Goal: Task Accomplishment & Management: Manage account settings

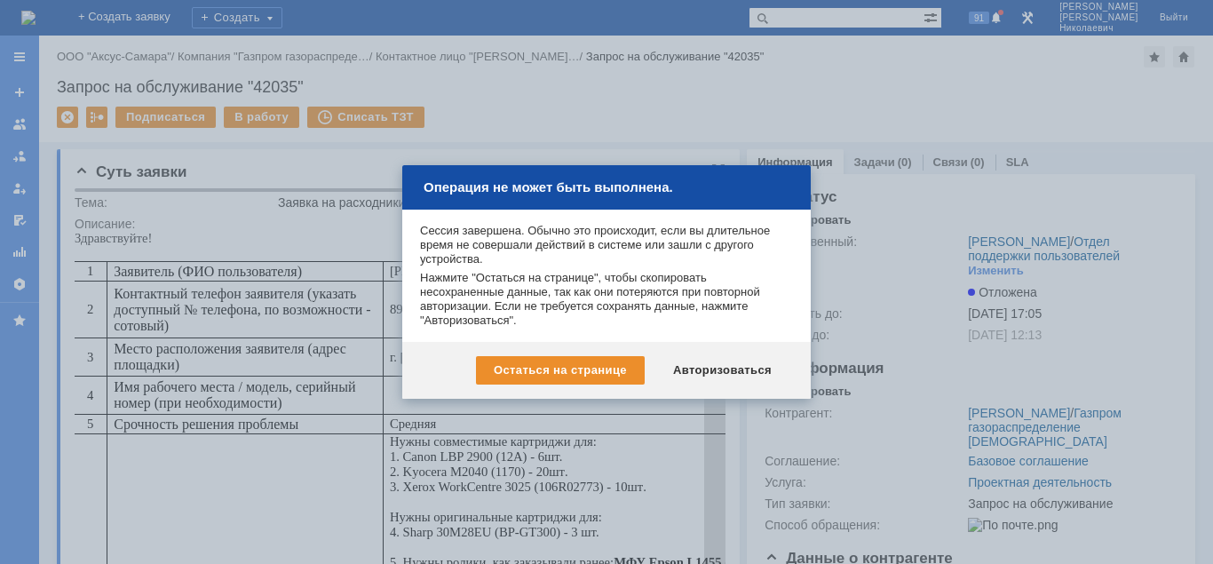
click at [724, 369] on div "Авторизоваться" at bounding box center [722, 370] width 134 height 28
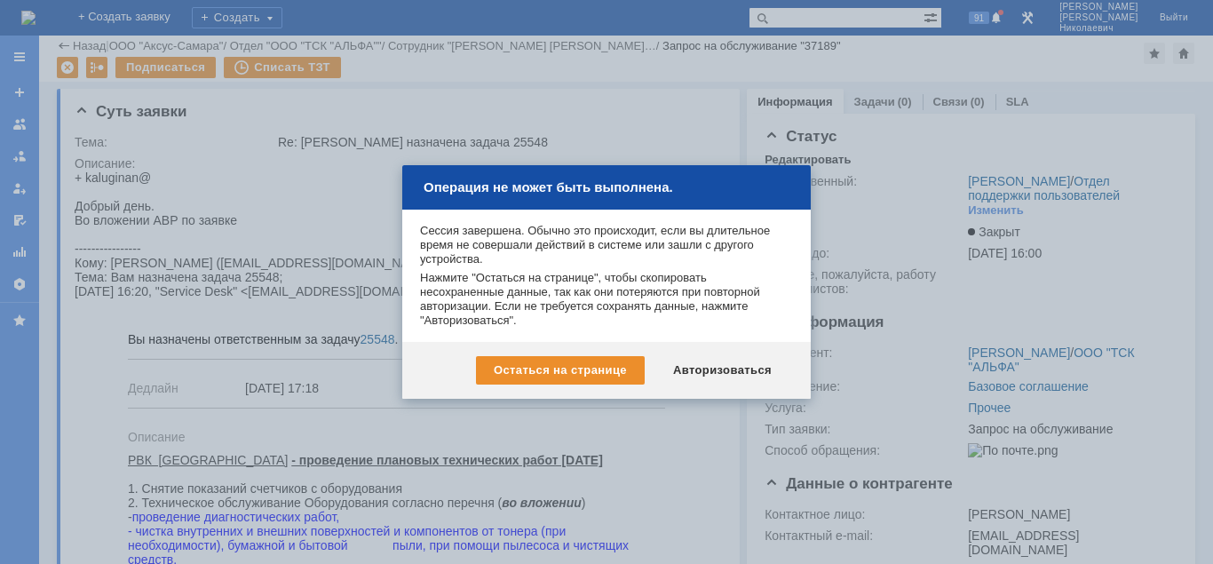
scroll to position [634, 0]
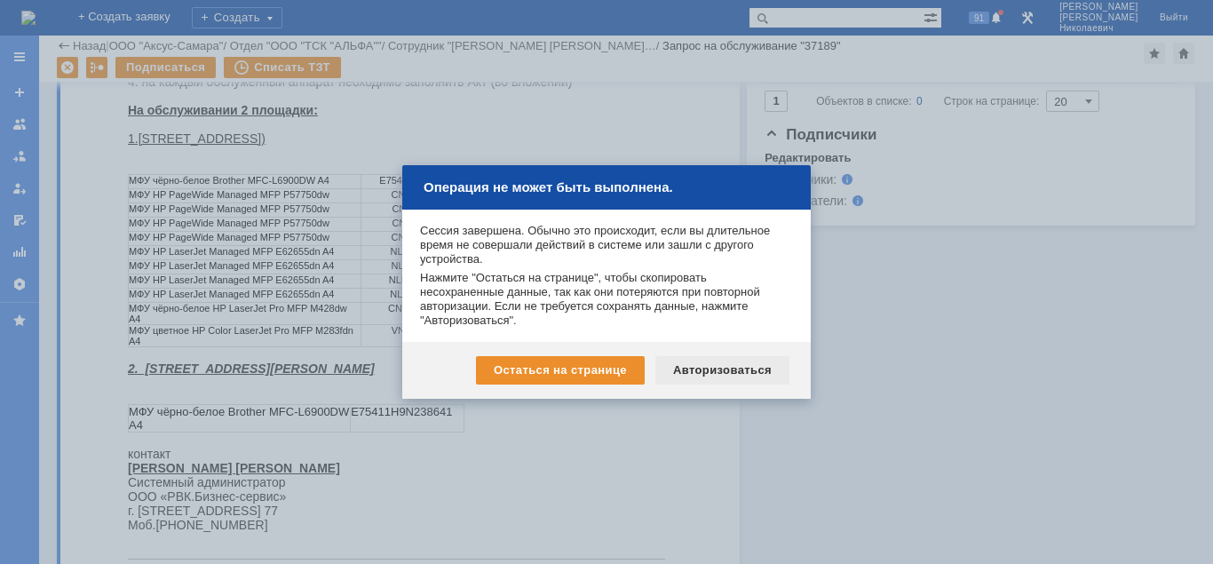
click at [696, 371] on div "Авторизоваться" at bounding box center [722, 370] width 134 height 28
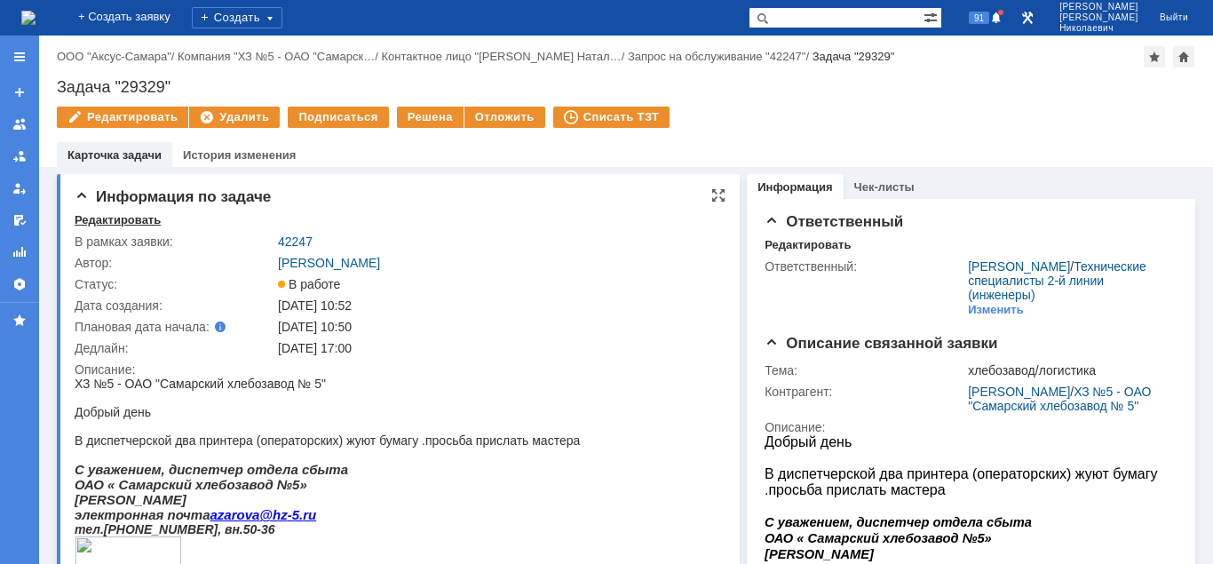
click at [92, 218] on div "Редактировать" at bounding box center [118, 220] width 86 height 14
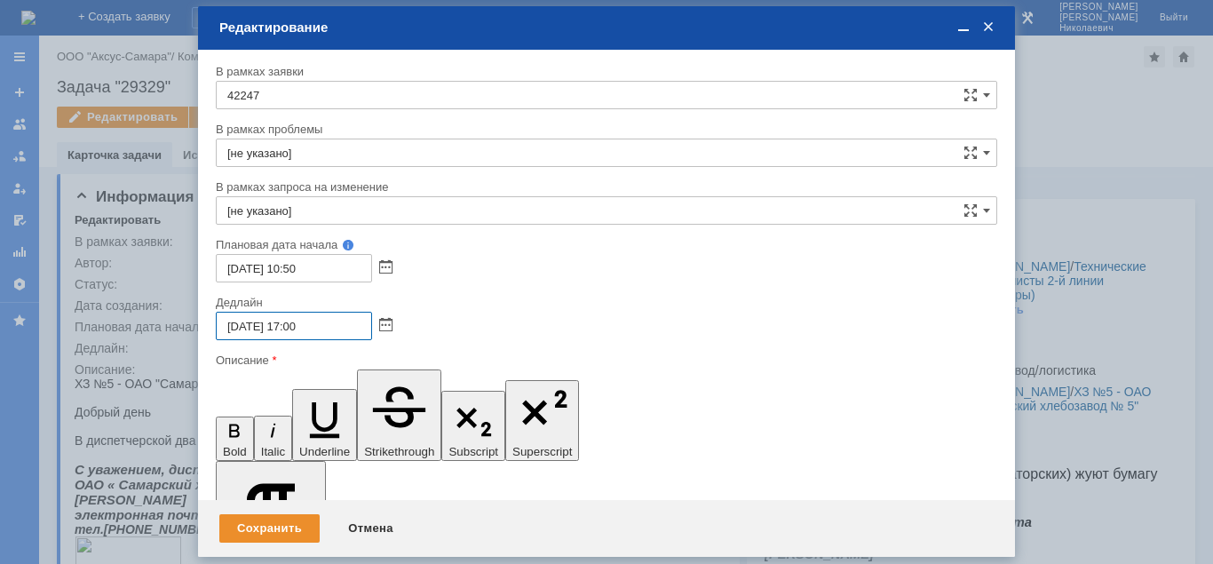
click at [294, 327] on input "[DATE] 17:00" at bounding box center [294, 326] width 156 height 28
type input "[DATE] 18:00"
click at [281, 533] on div "Сохранить" at bounding box center [269, 528] width 100 height 28
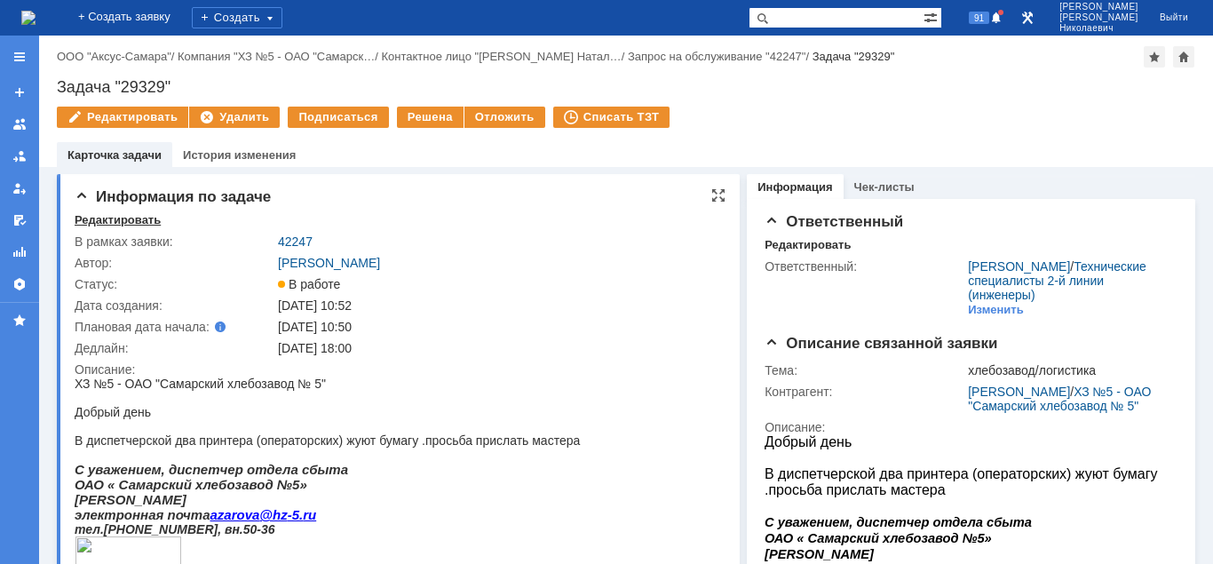
click at [115, 217] on div "Редактировать" at bounding box center [118, 220] width 86 height 14
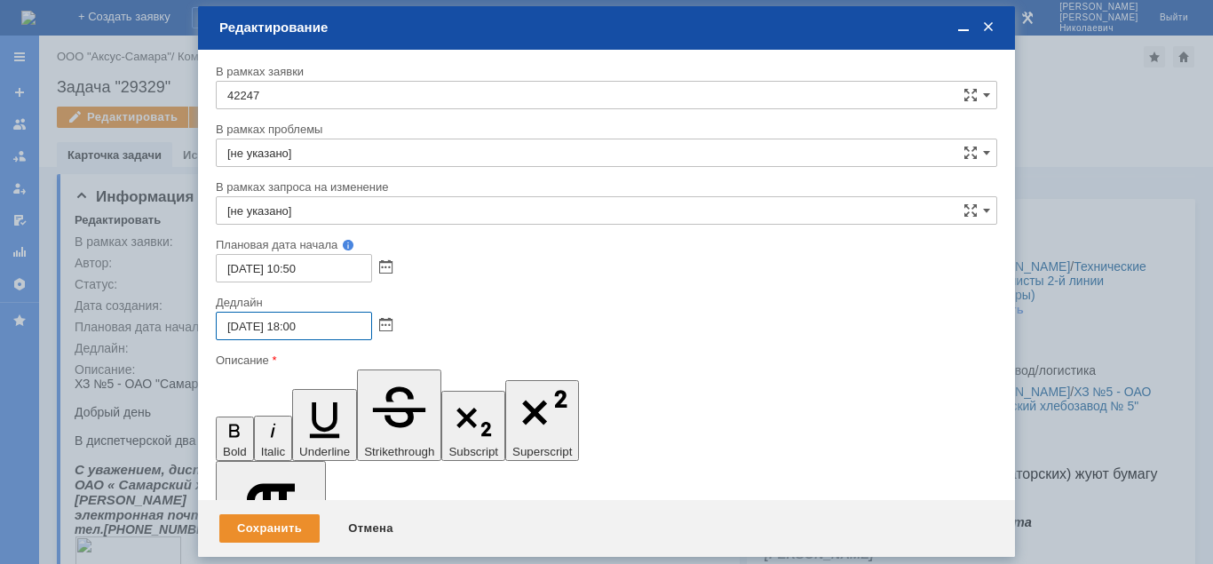
click at [234, 324] on input "15.10.2025 18:00" at bounding box center [294, 326] width 156 height 28
drag, startPoint x: 300, startPoint y: 321, endPoint x: 292, endPoint y: 326, distance: 9.1
click at [292, 326] on input "16.10.2025 18:00" at bounding box center [294, 326] width 156 height 28
type input "16.10.2025 12:00"
click at [293, 523] on div "Сохранить" at bounding box center [269, 528] width 100 height 28
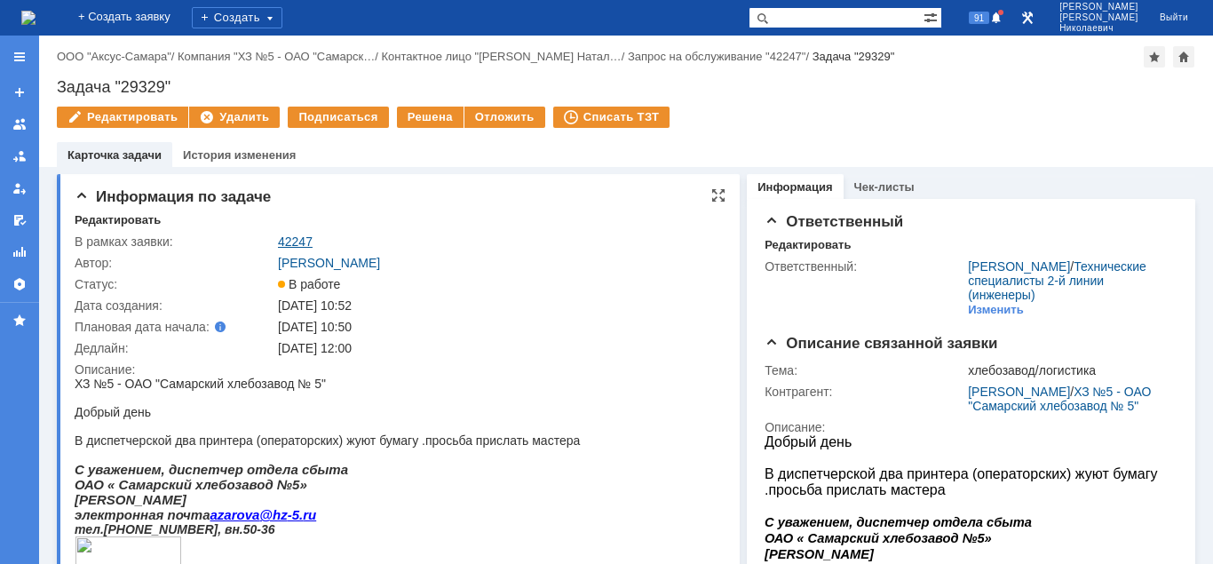
click at [298, 240] on link "42247" at bounding box center [295, 241] width 35 height 14
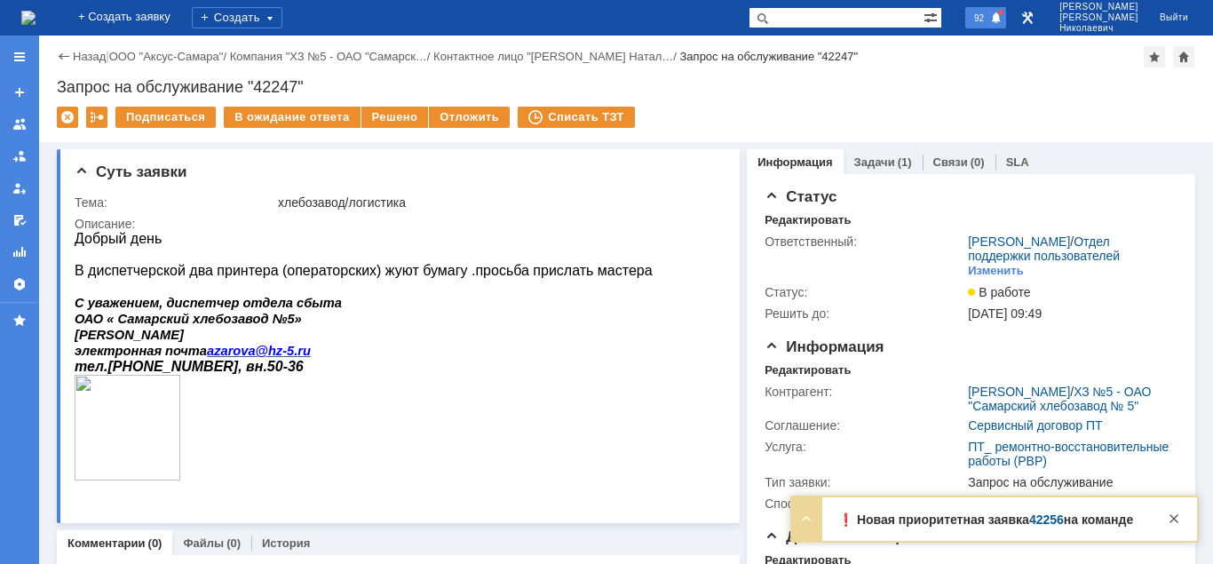
click at [989, 17] on span "92" at bounding box center [979, 18] width 20 height 12
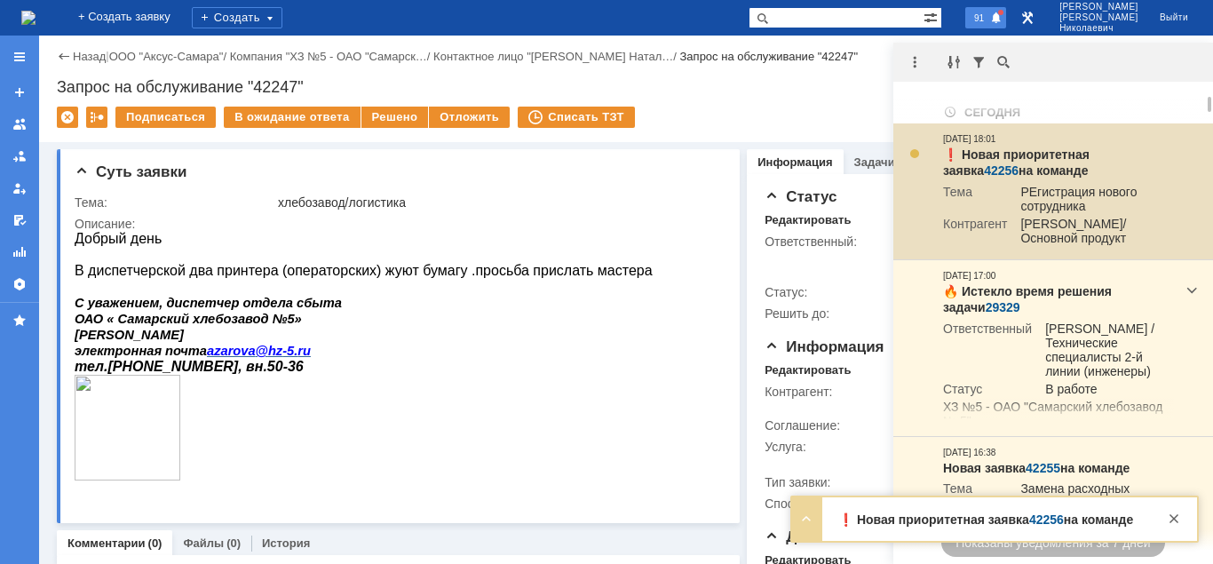
scroll to position [181, 0]
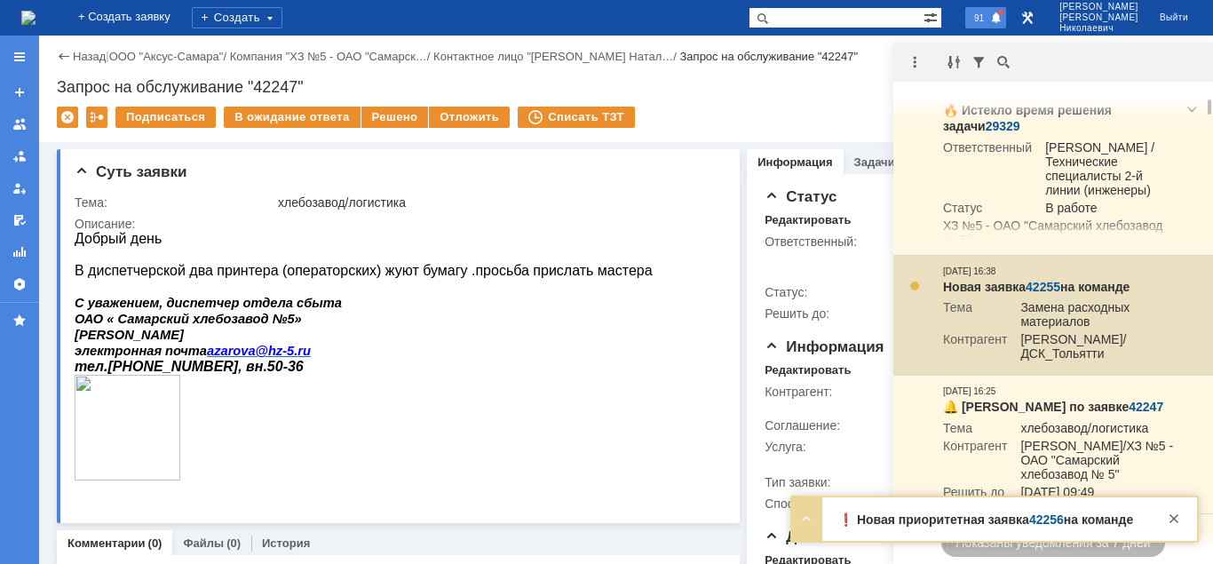
click at [1046, 294] on link "42255" at bounding box center [1043, 287] width 35 height 14
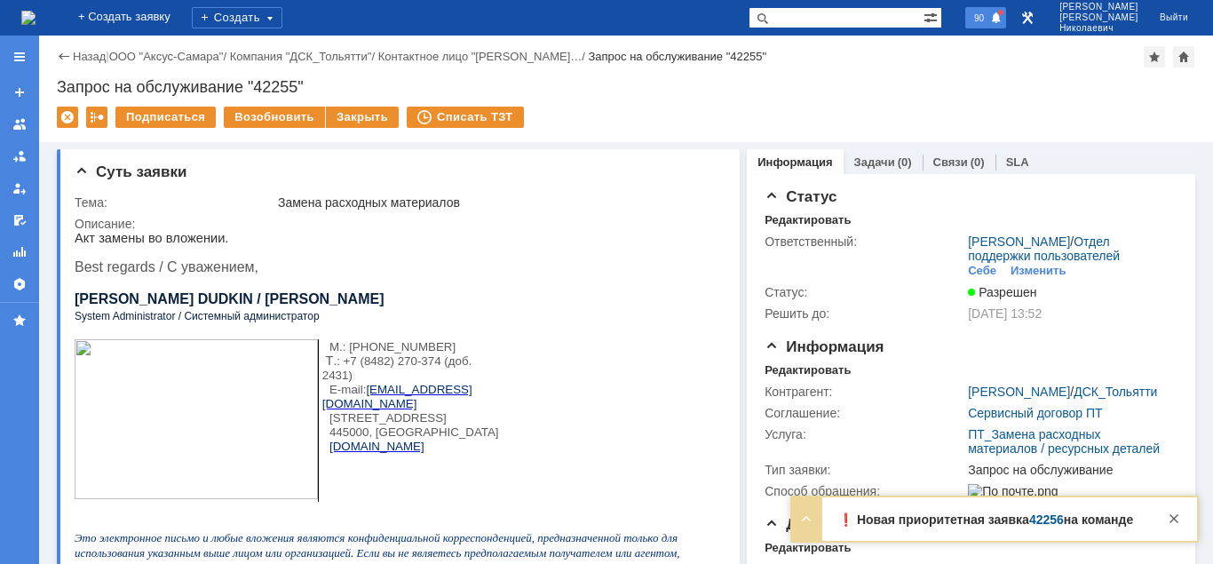
click at [989, 14] on span "90" at bounding box center [979, 18] width 20 height 12
